Goal: Task Accomplishment & Management: Manage account settings

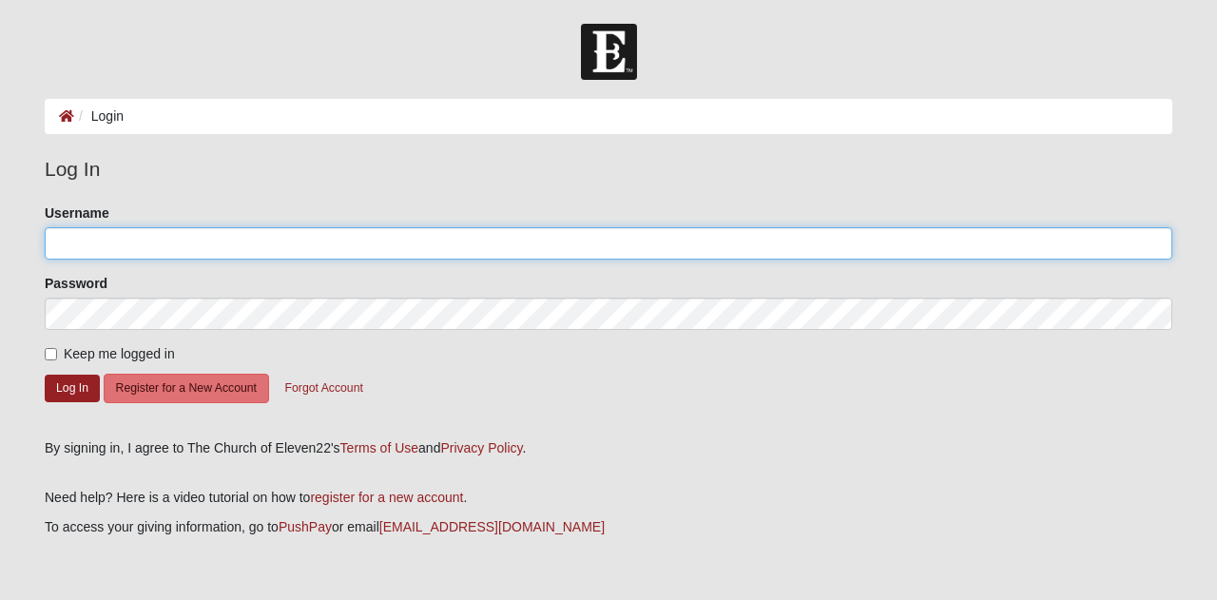
click at [111, 240] on input "Username" at bounding box center [609, 243] width 1128 height 32
type input "KandaceML"
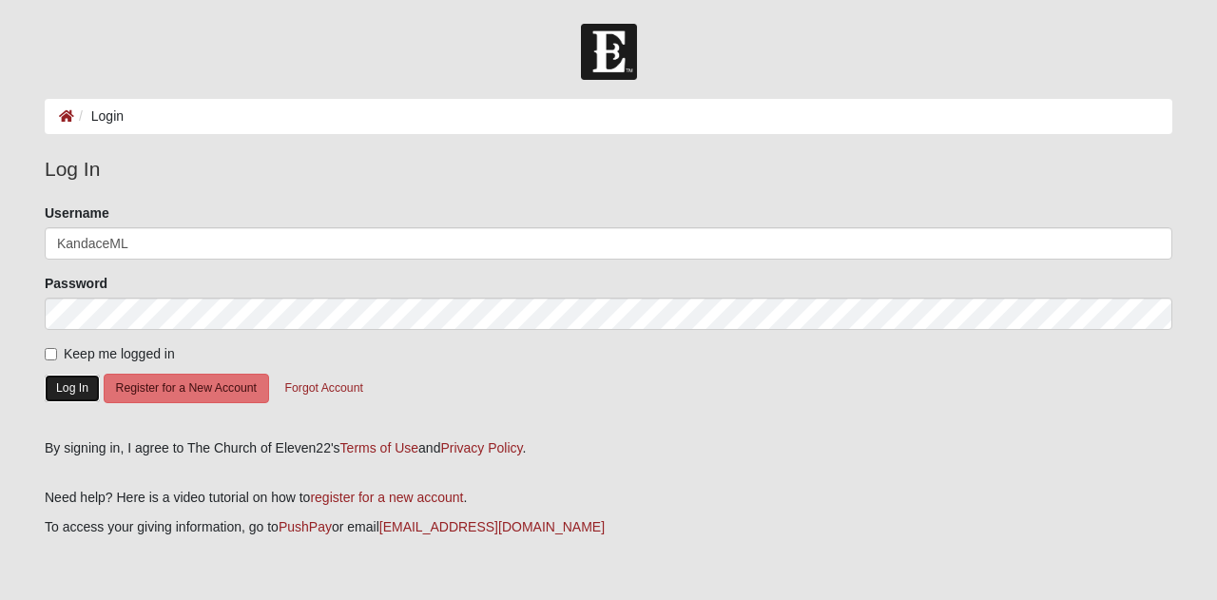
click at [62, 384] on button "Log In" at bounding box center [72, 389] width 55 height 28
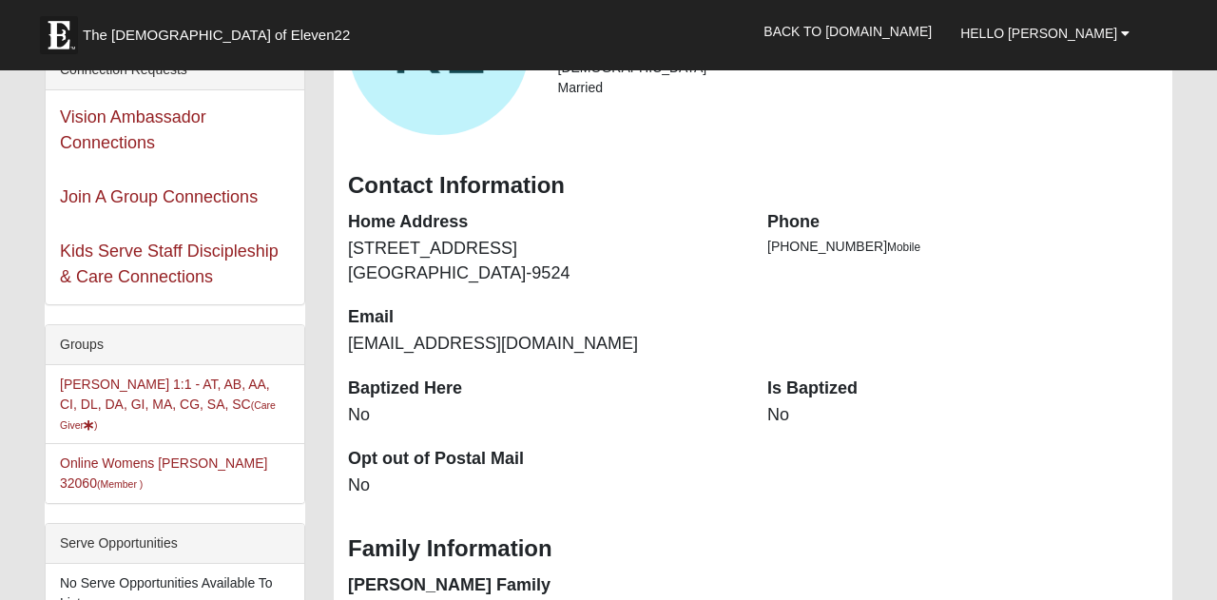
scroll to position [223, 0]
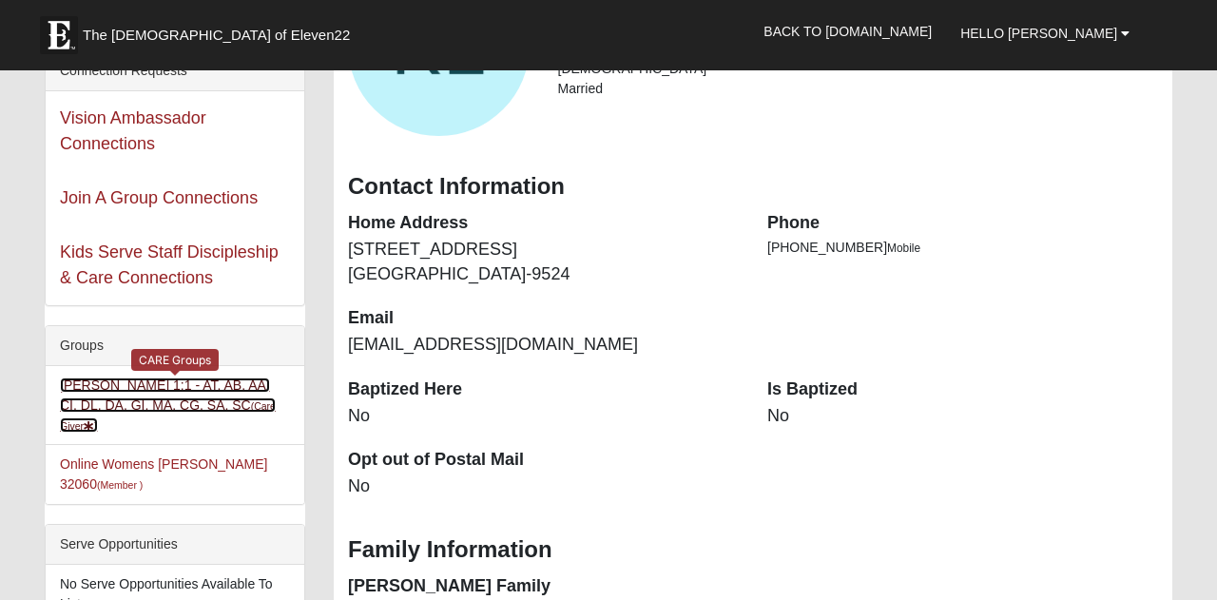
click at [109, 399] on link "Kandace Lankford 1:1 - AT, AB, AA, CI, DL, DA, GI, MA, CG, SA, SC (Care Giver )" at bounding box center [168, 405] width 216 height 55
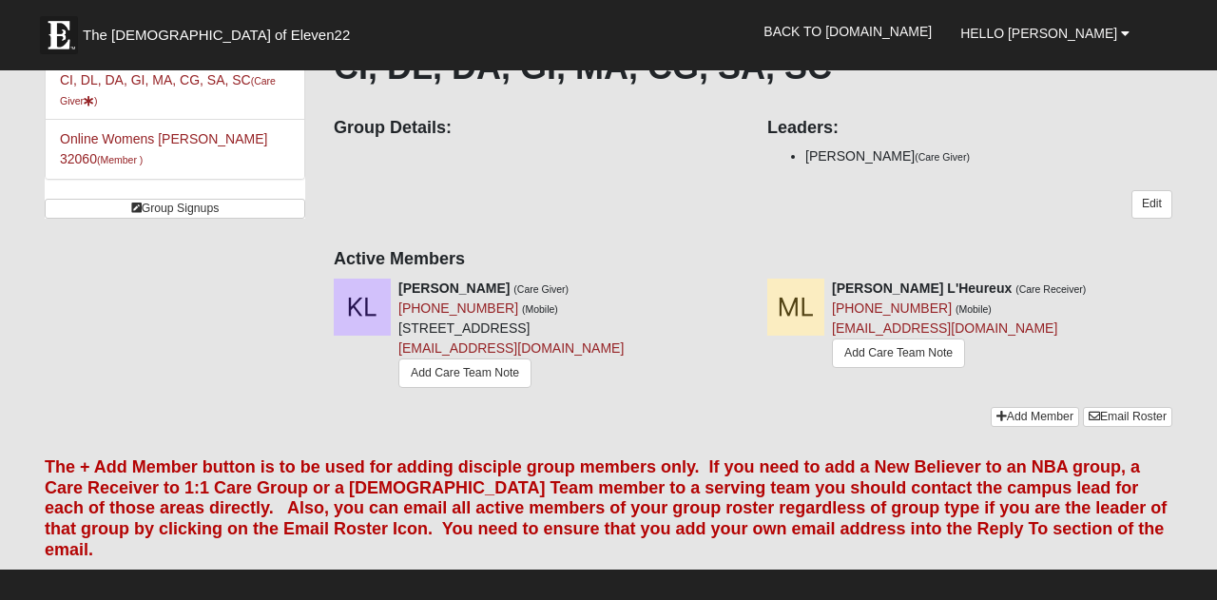
scroll to position [180, 0]
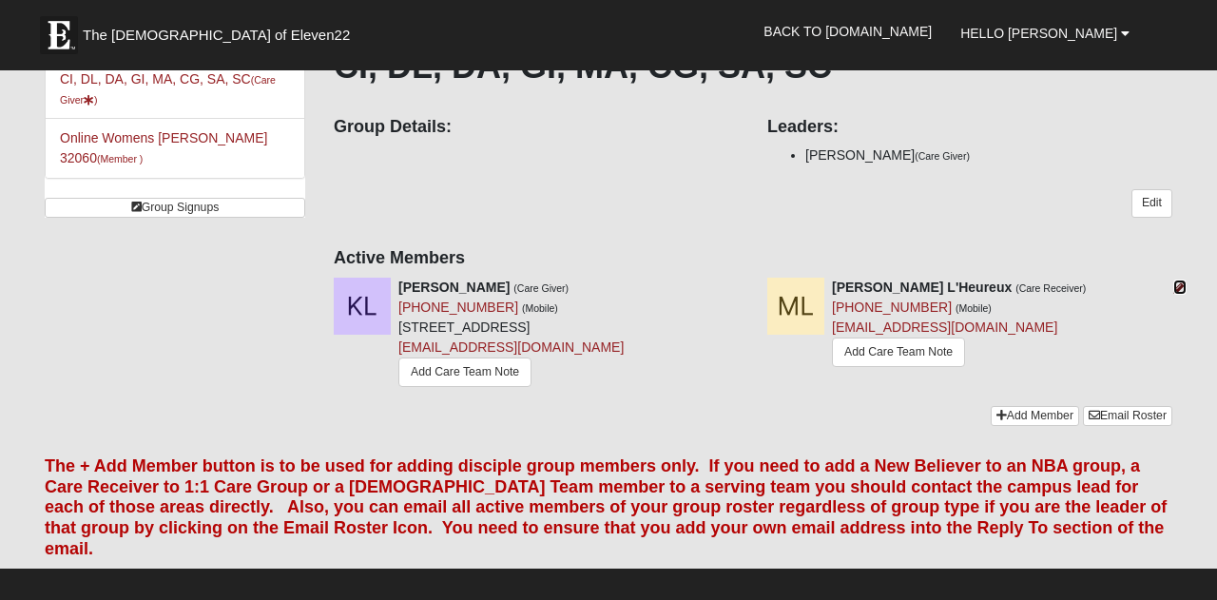
click at [1174, 288] on icon at bounding box center [1180, 287] width 13 height 13
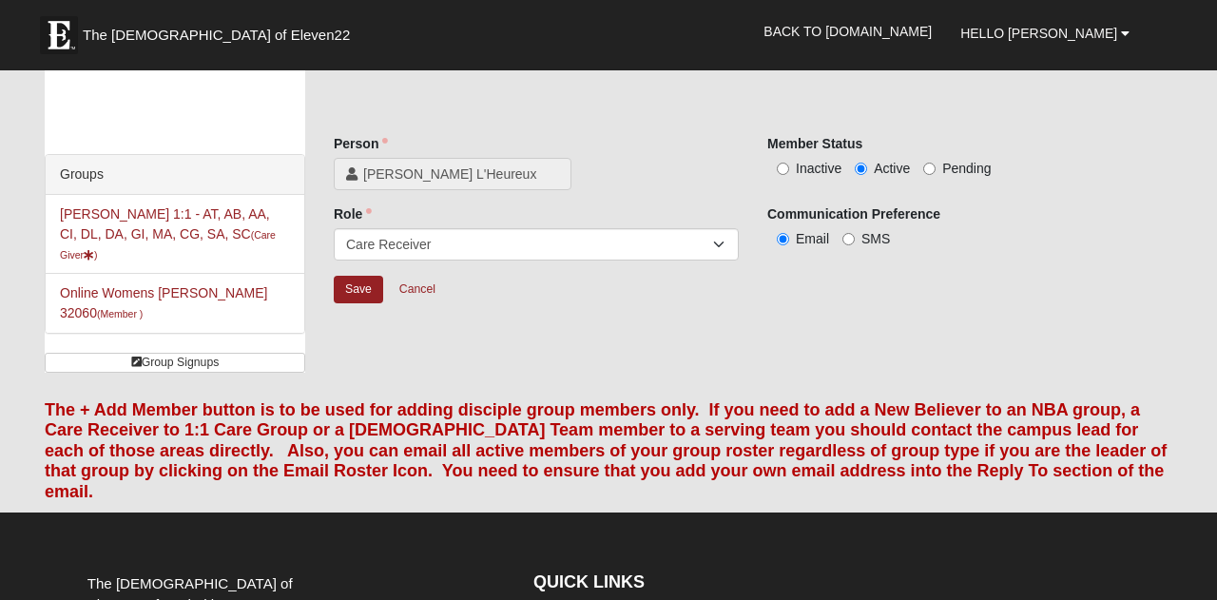
scroll to position [24, 0]
click at [783, 171] on input "Inactive" at bounding box center [783, 170] width 12 height 12
radio input "true"
click at [349, 290] on input "Save" at bounding box center [358, 291] width 49 height 28
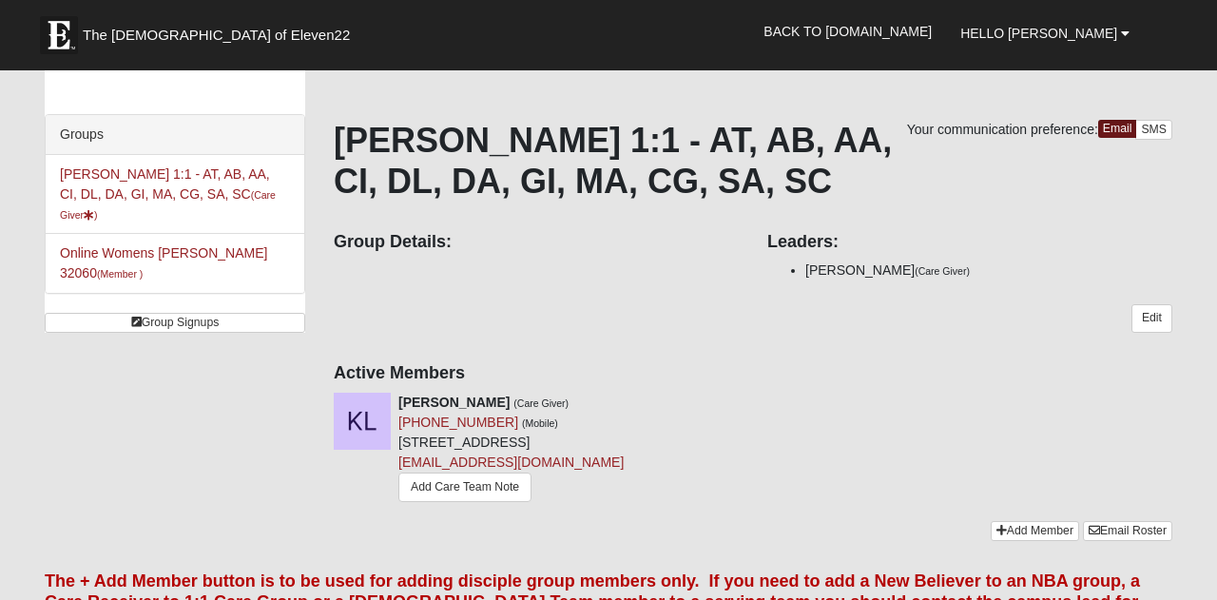
scroll to position [79, 0]
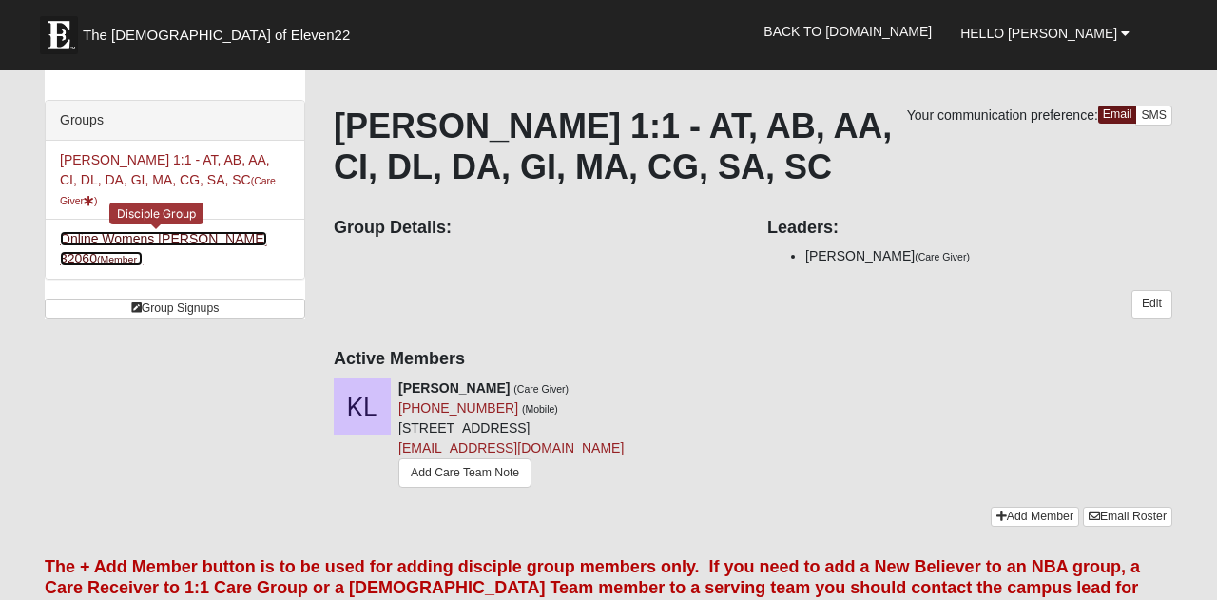
click at [166, 239] on link "Online Womens Freeman 32060 (Member )" at bounding box center [163, 248] width 207 height 35
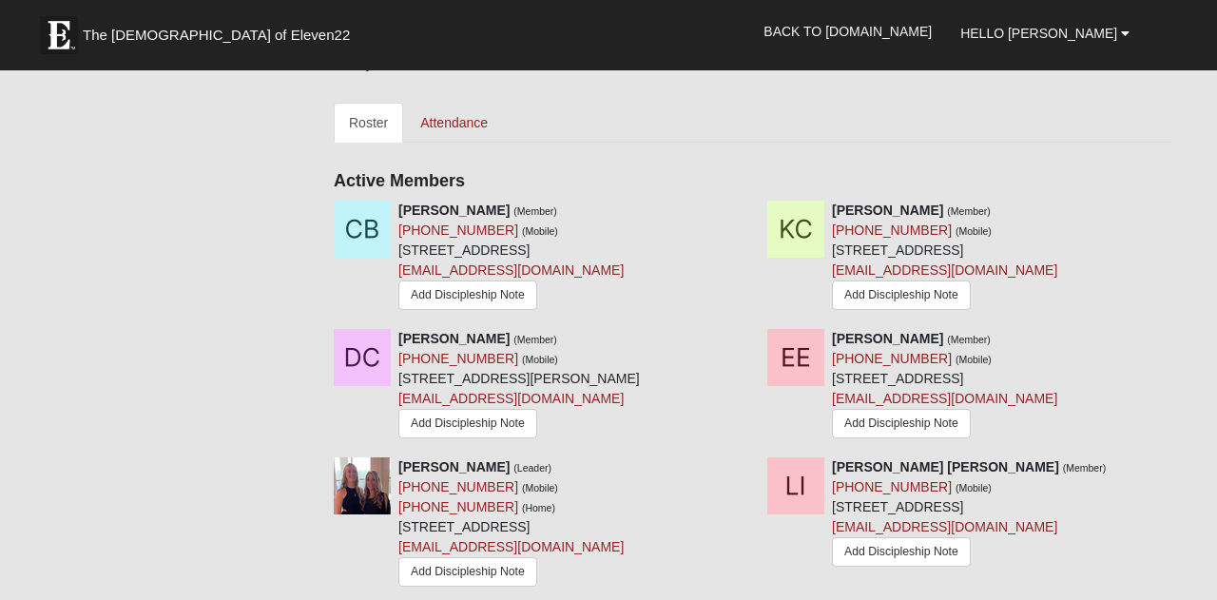
scroll to position [747, 0]
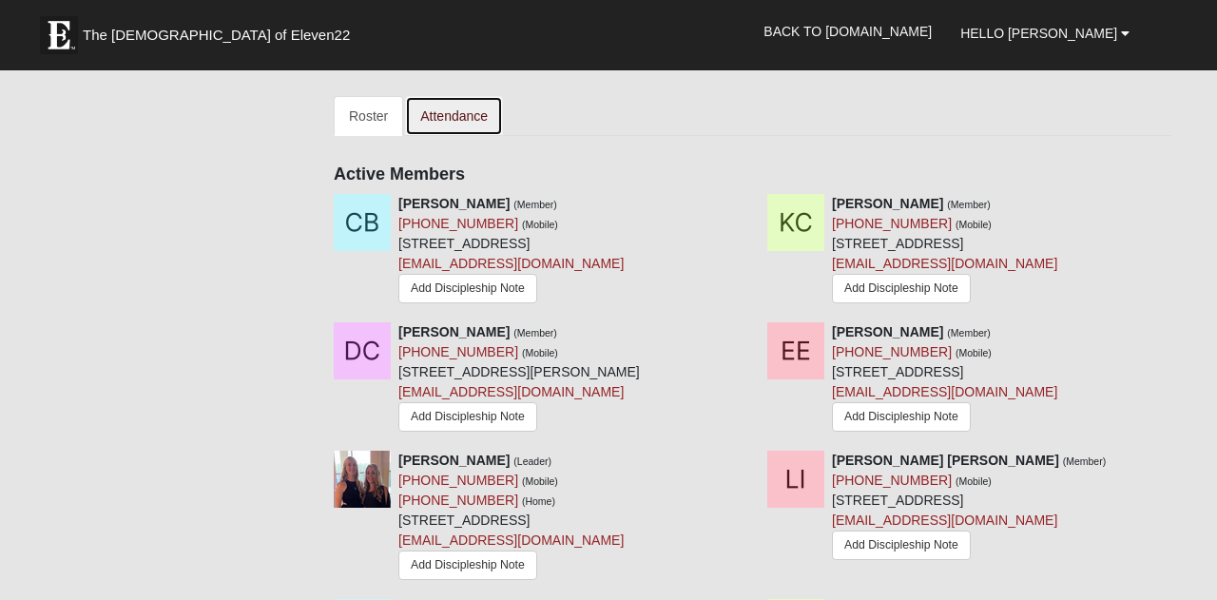
click at [472, 114] on link "Attendance" at bounding box center [454, 116] width 98 height 40
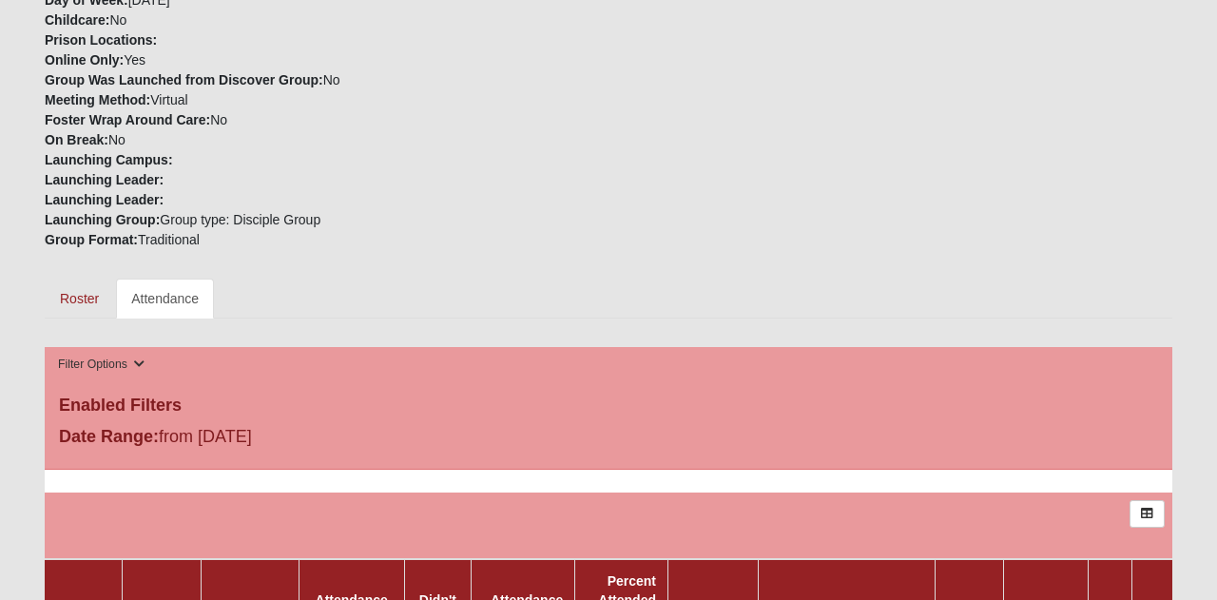
scroll to position [560, 0]
click at [82, 295] on link "Roster" at bounding box center [79, 298] width 69 height 40
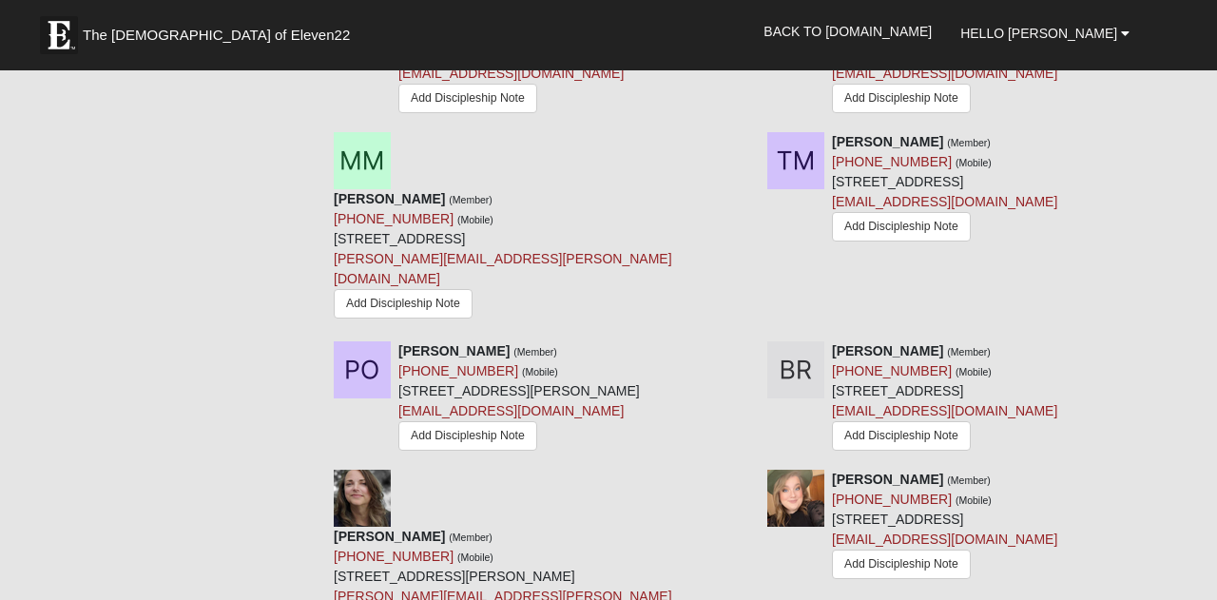
scroll to position [1491, 0]
